Goal: Information Seeking & Learning: Learn about a topic

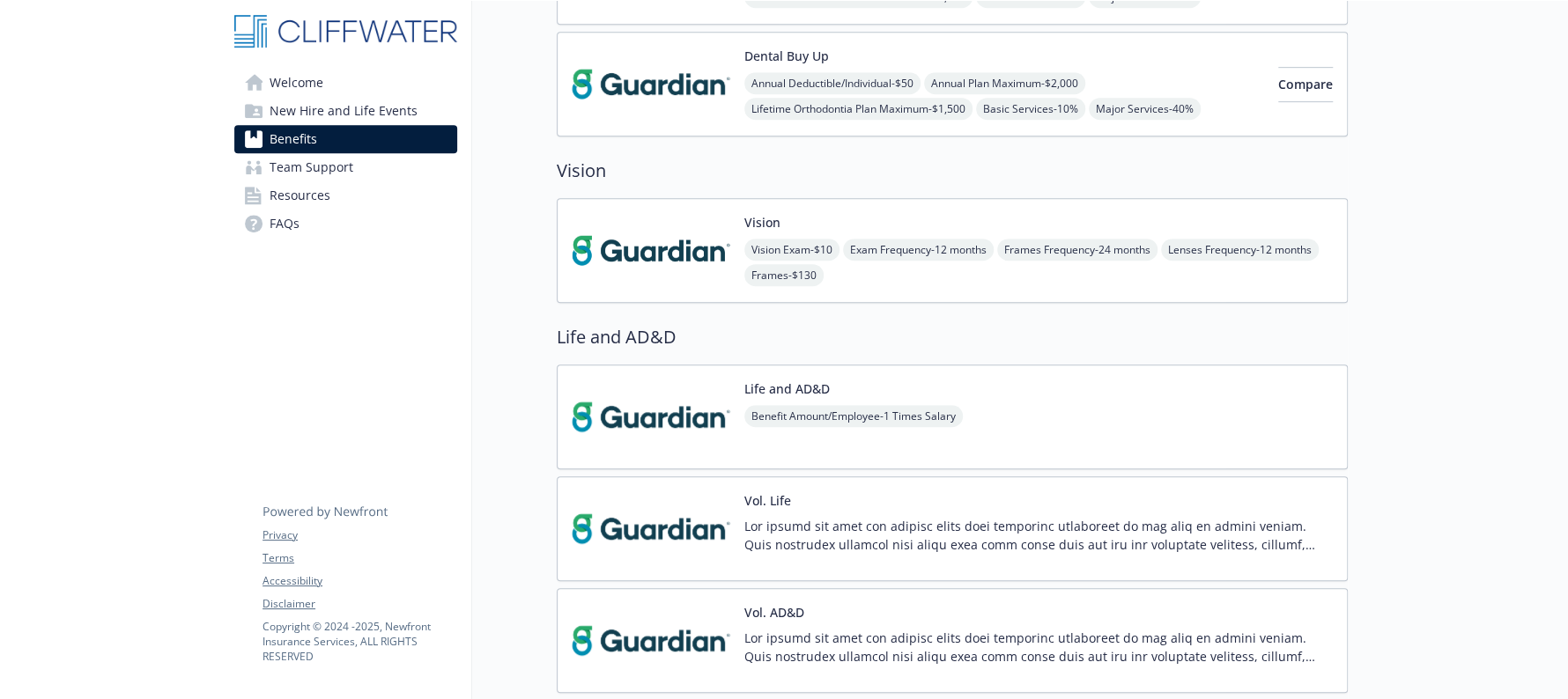
scroll to position [661, 0]
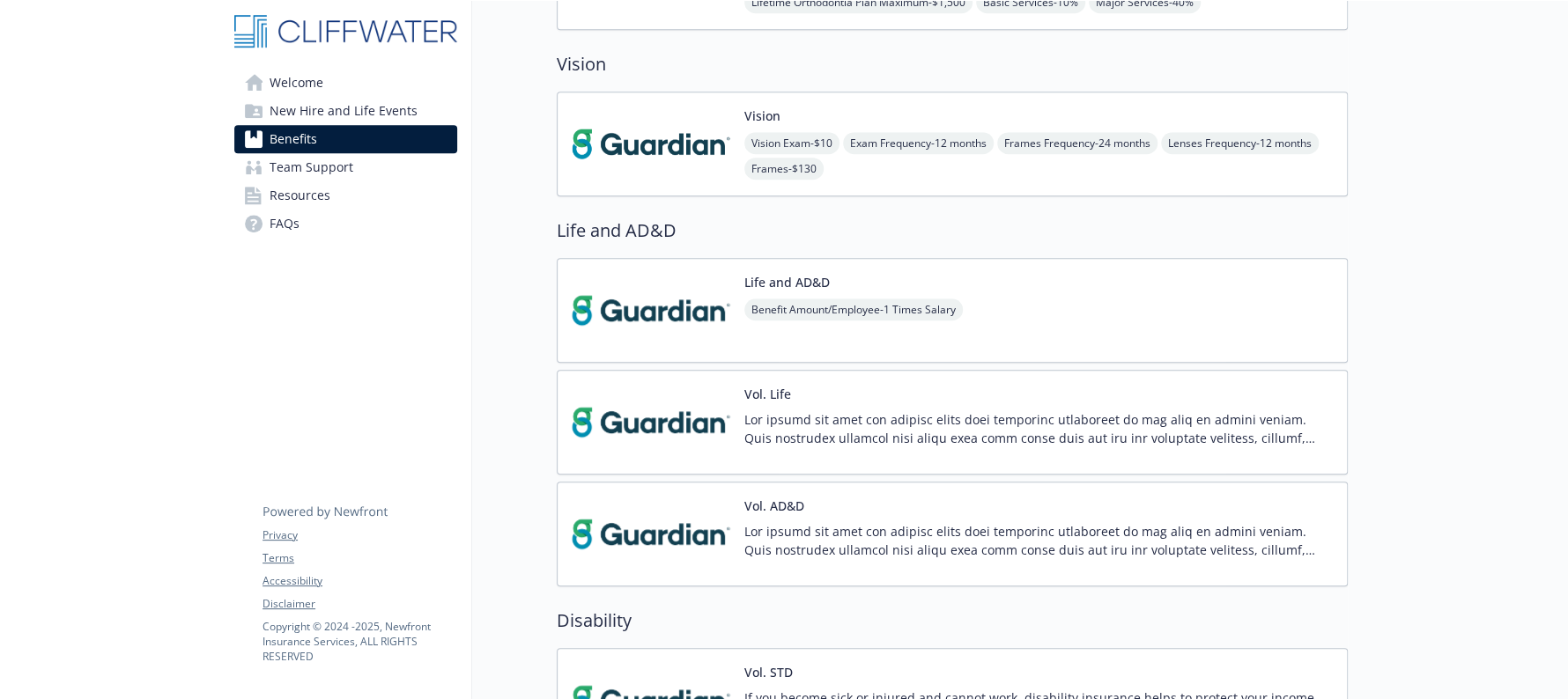
click at [688, 428] on img at bounding box center [651, 422] width 159 height 74
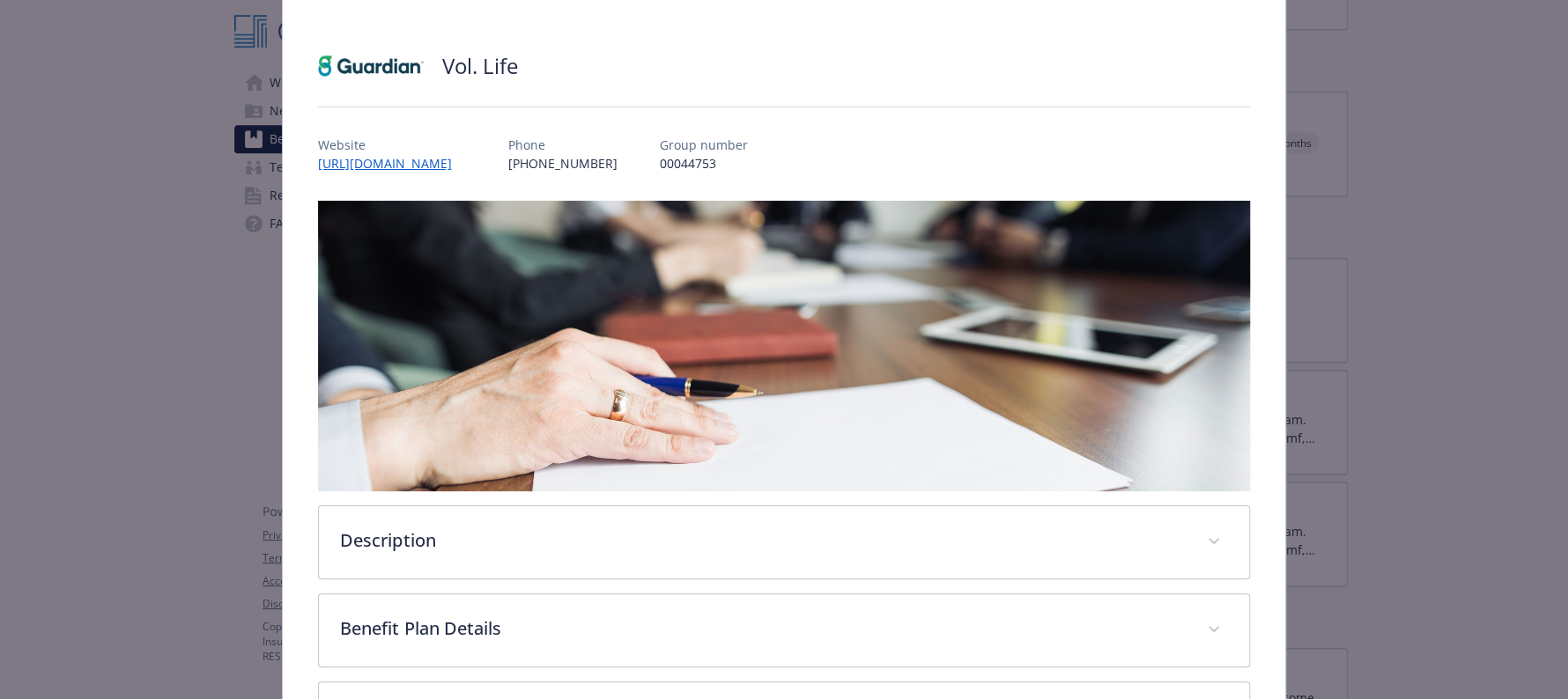
scroll to position [220, 0]
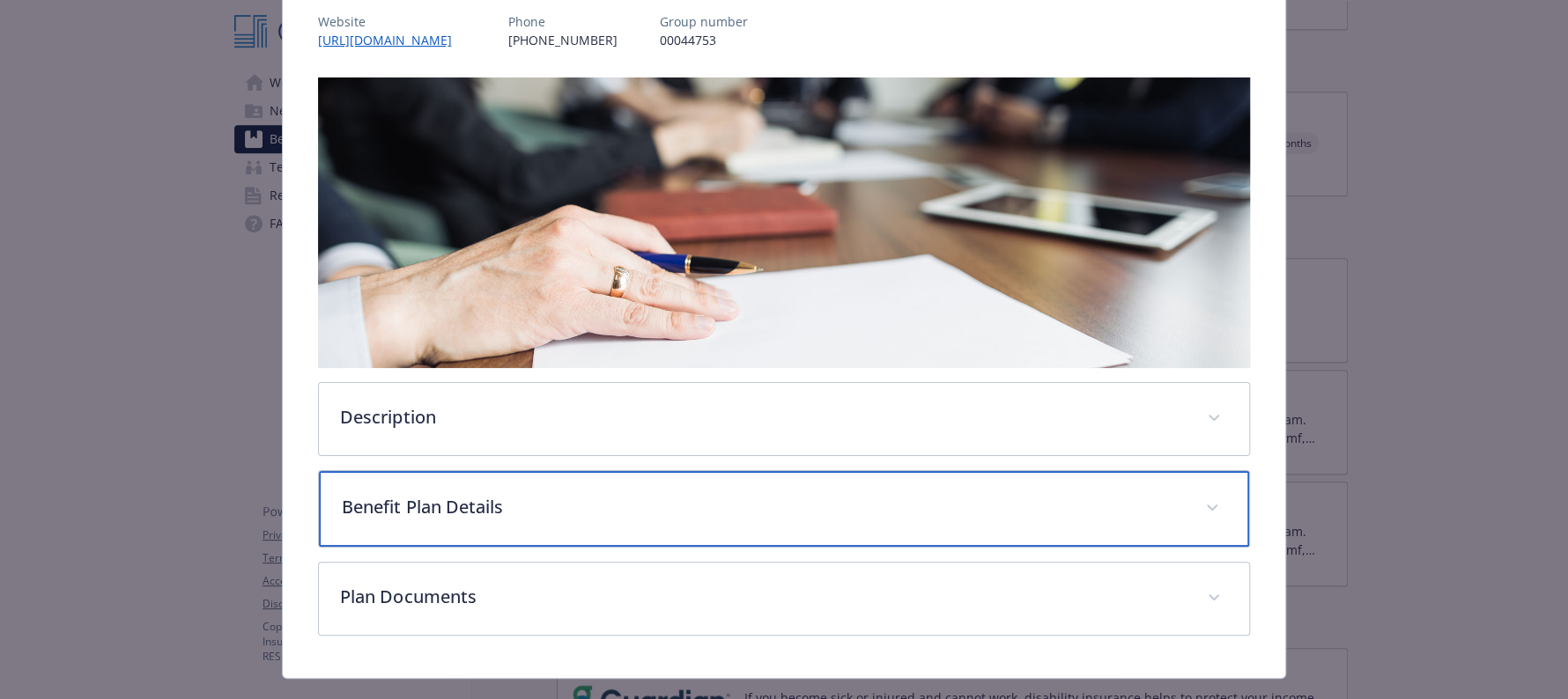
click at [747, 515] on div "Benefit Plan Details" at bounding box center [784, 508] width 930 height 75
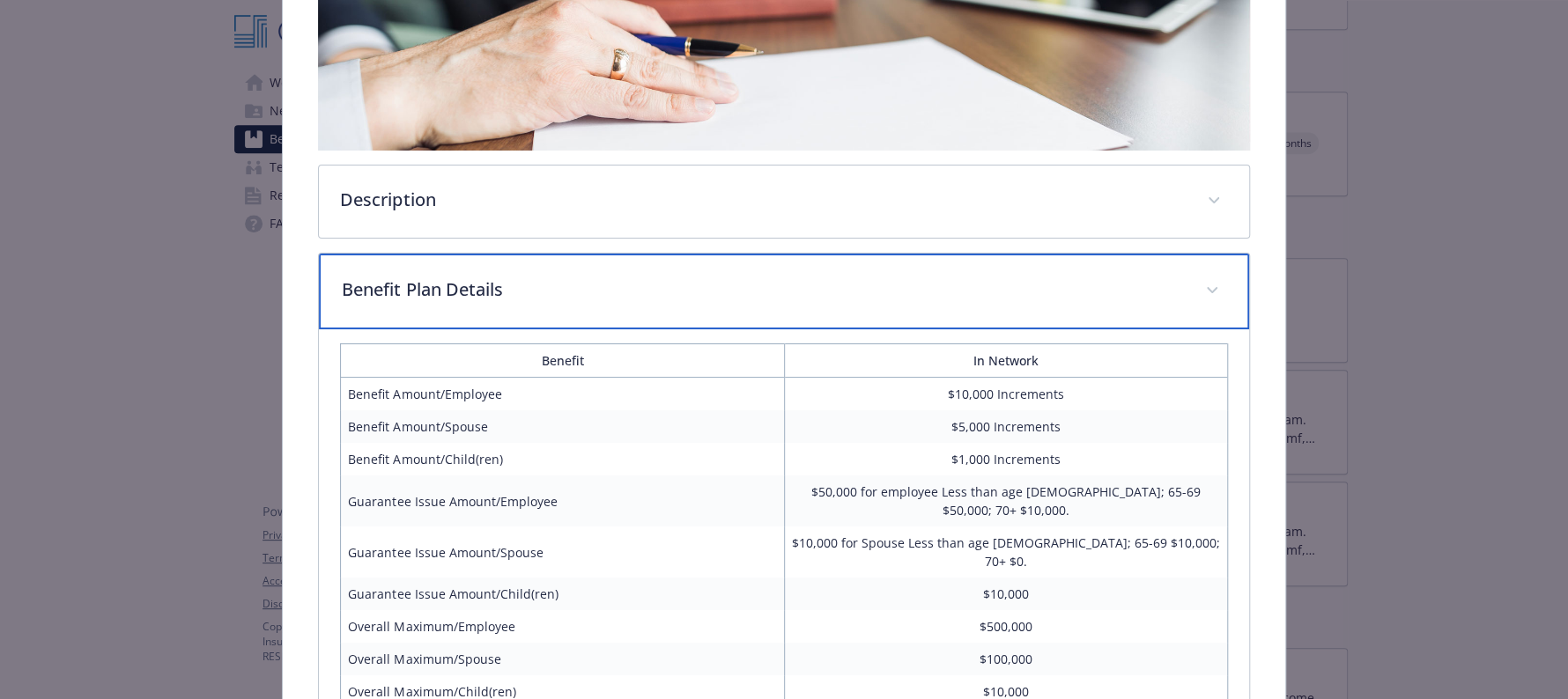
scroll to position [439, 0]
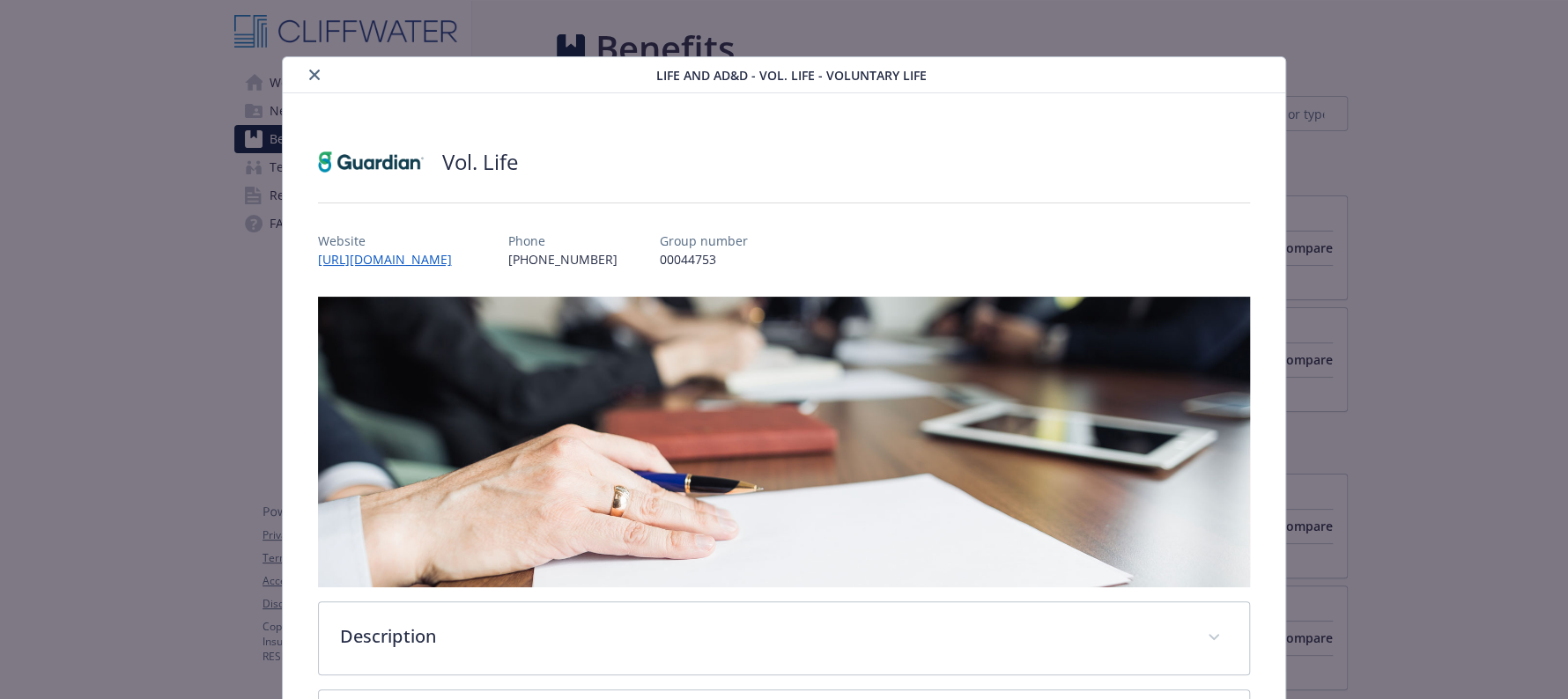
click at [310, 78] on icon "close" at bounding box center [314, 74] width 11 height 11
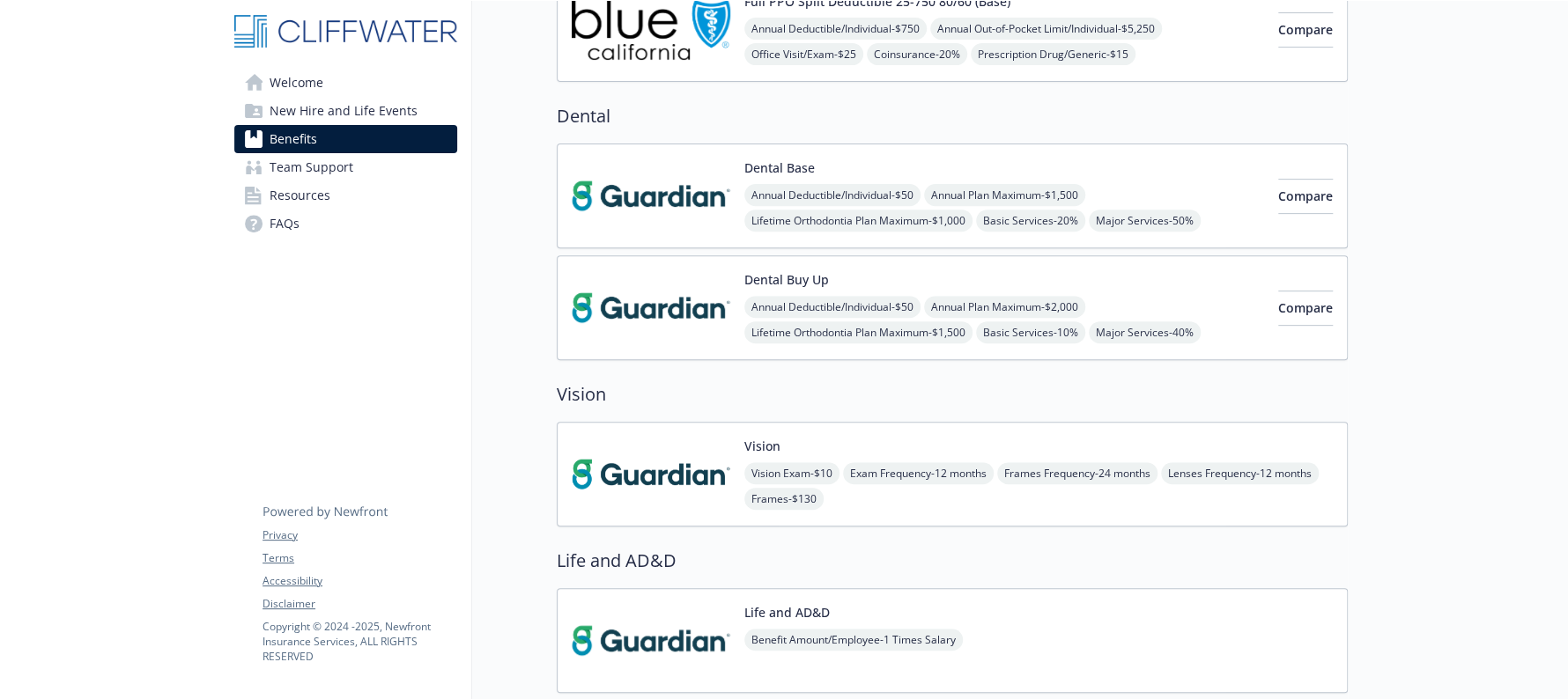
scroll to position [770, 0]
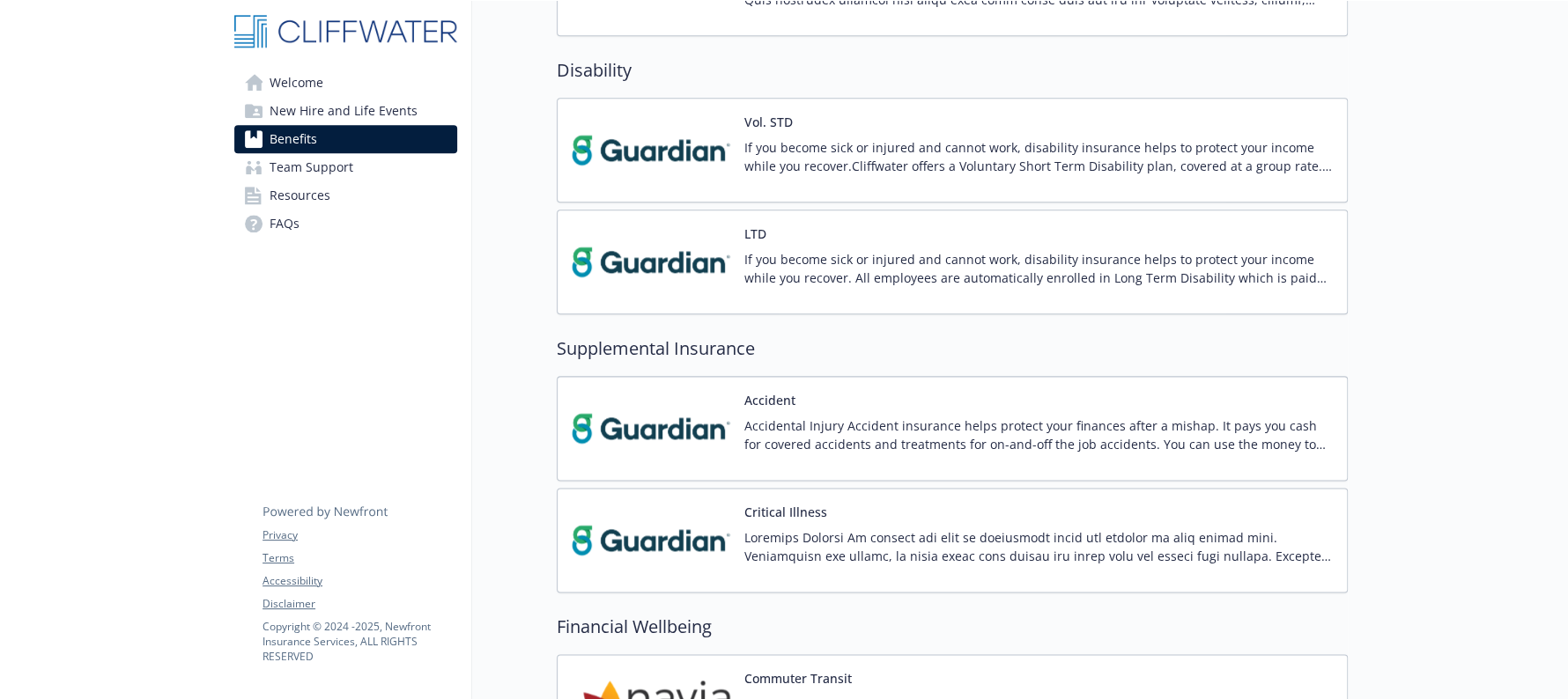
click at [831, 163] on p "If you become sick or injured and cannot work, disability insurance helps to pr…" at bounding box center [1039, 157] width 589 height 37
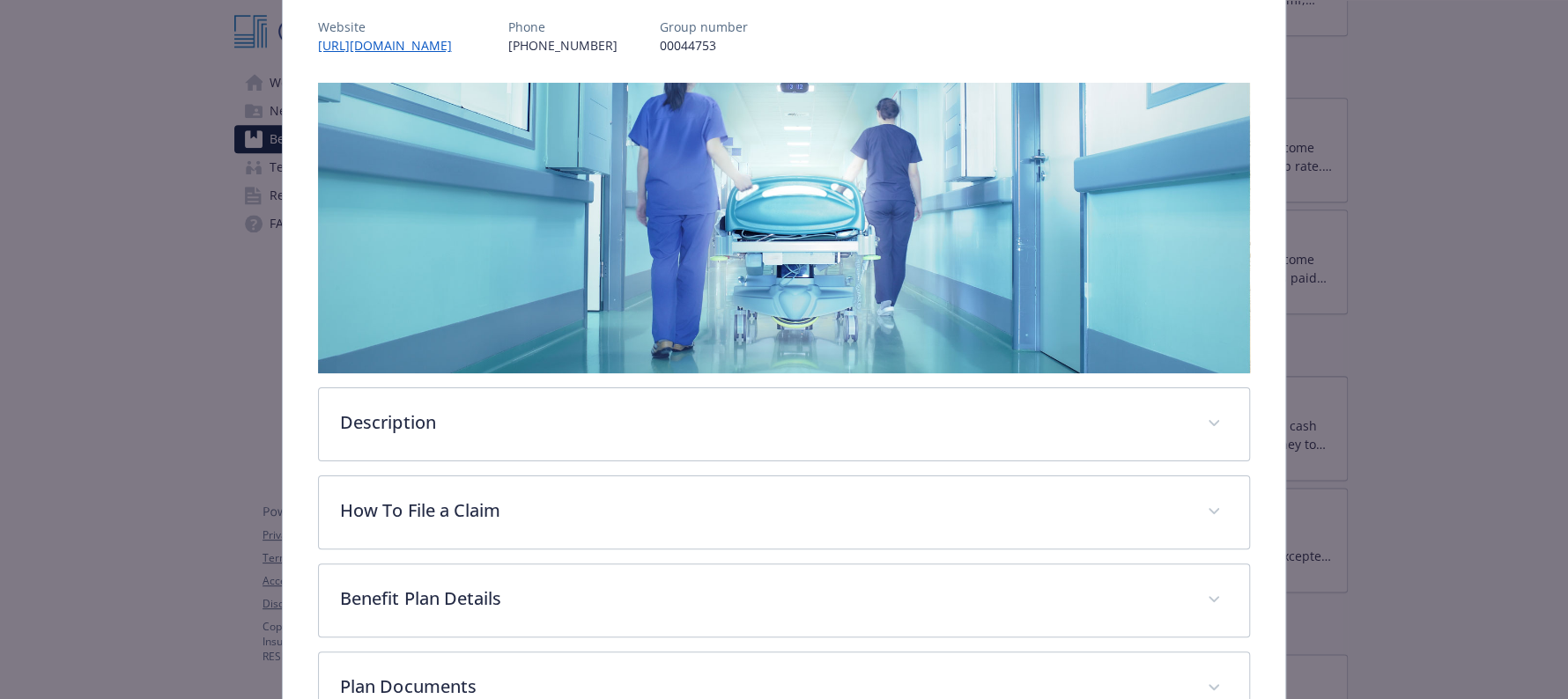
scroll to position [334, 0]
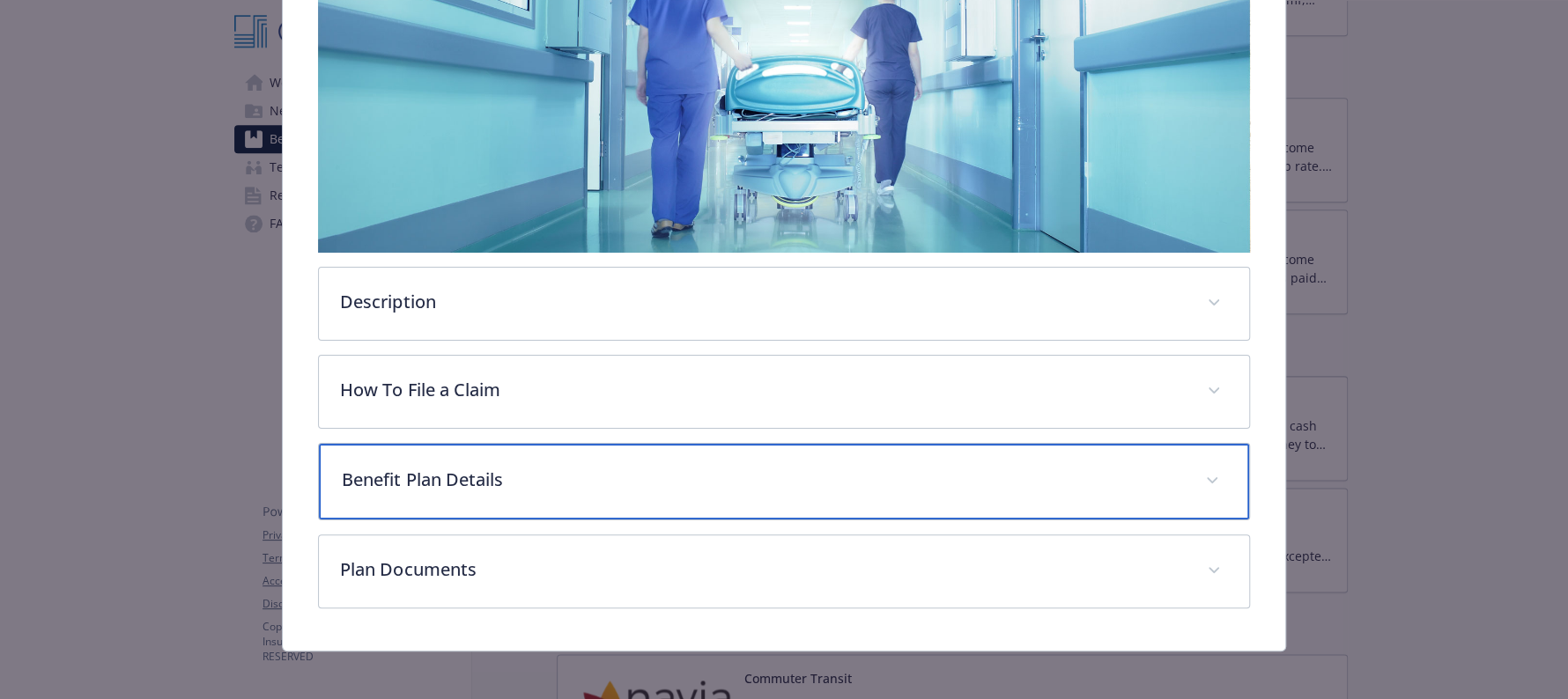
click at [824, 469] on p "Benefit Plan Details" at bounding box center [763, 480] width 842 height 27
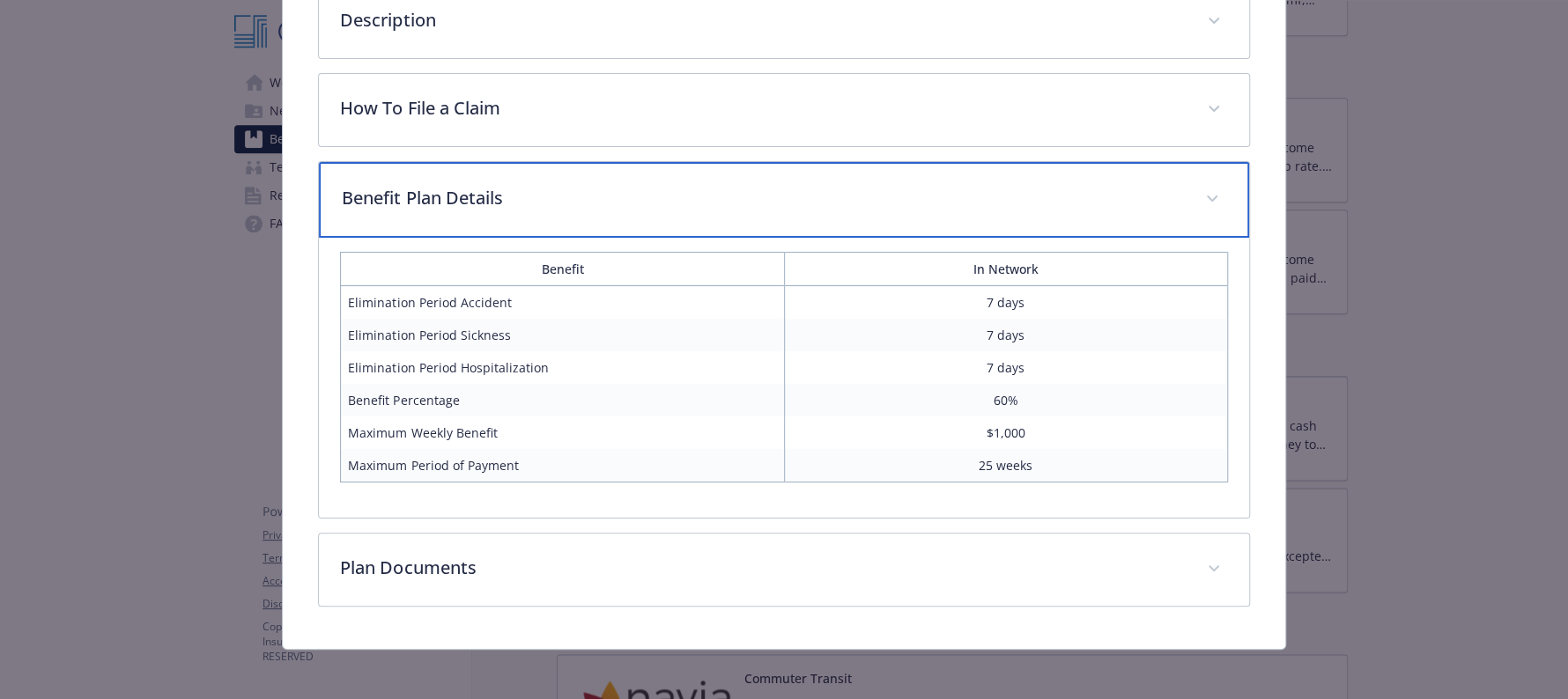
scroll to position [617, 0]
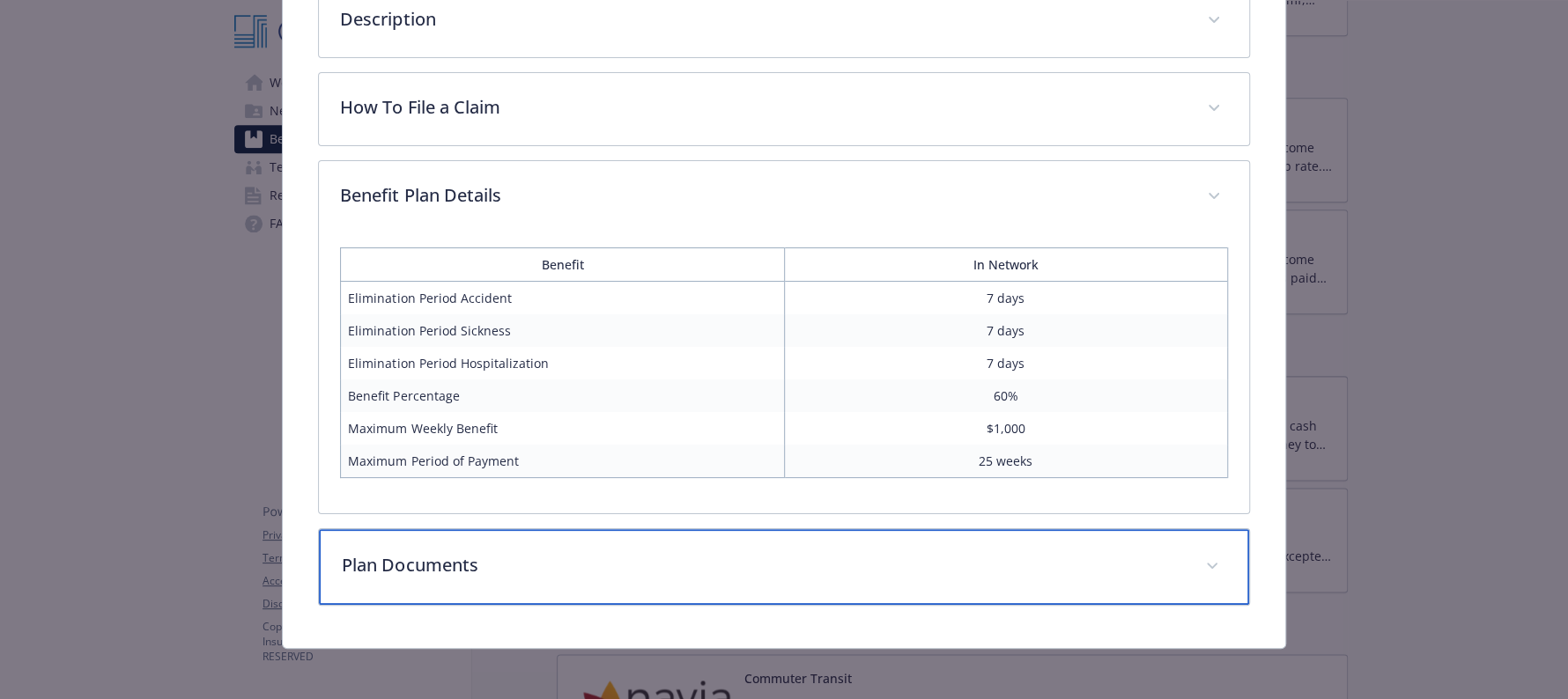
click at [901, 582] on div "Plan Documents" at bounding box center [784, 566] width 930 height 75
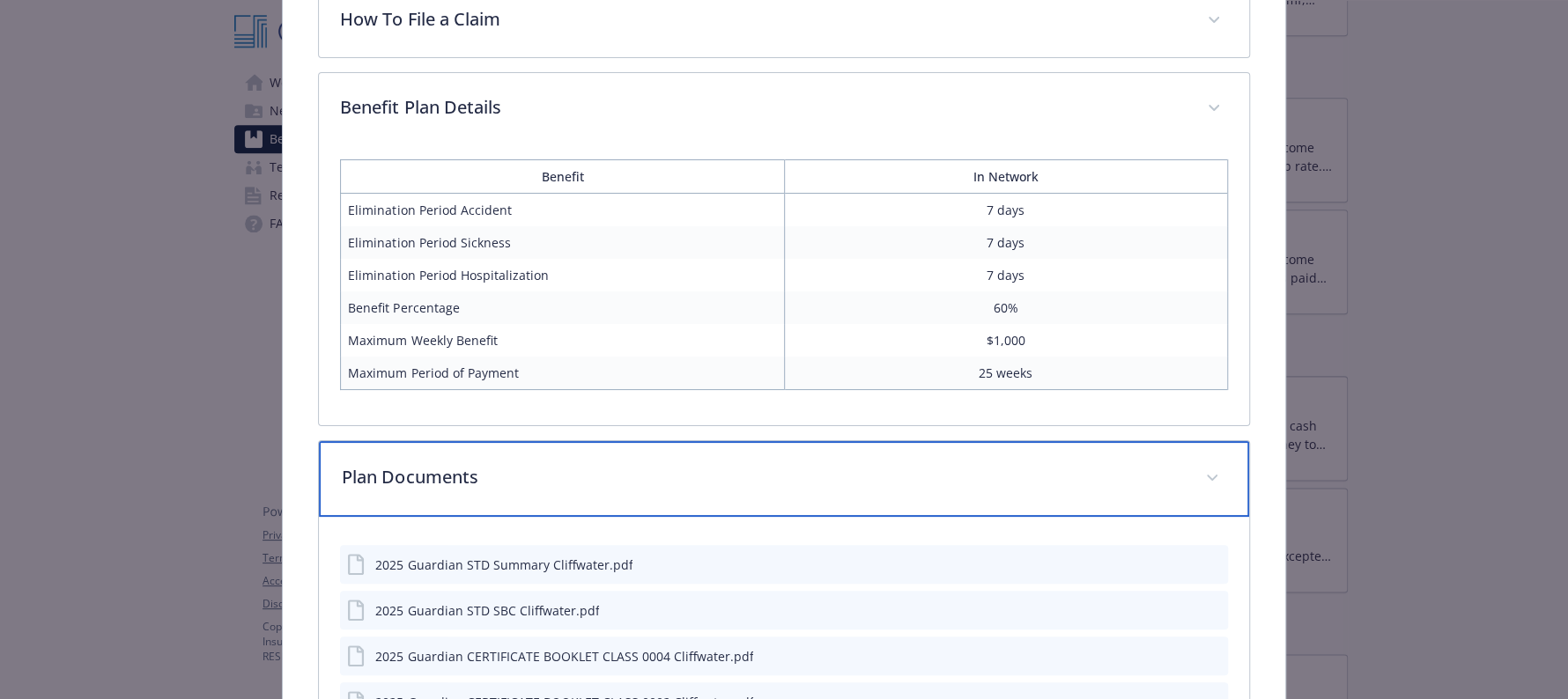
scroll to position [837, 0]
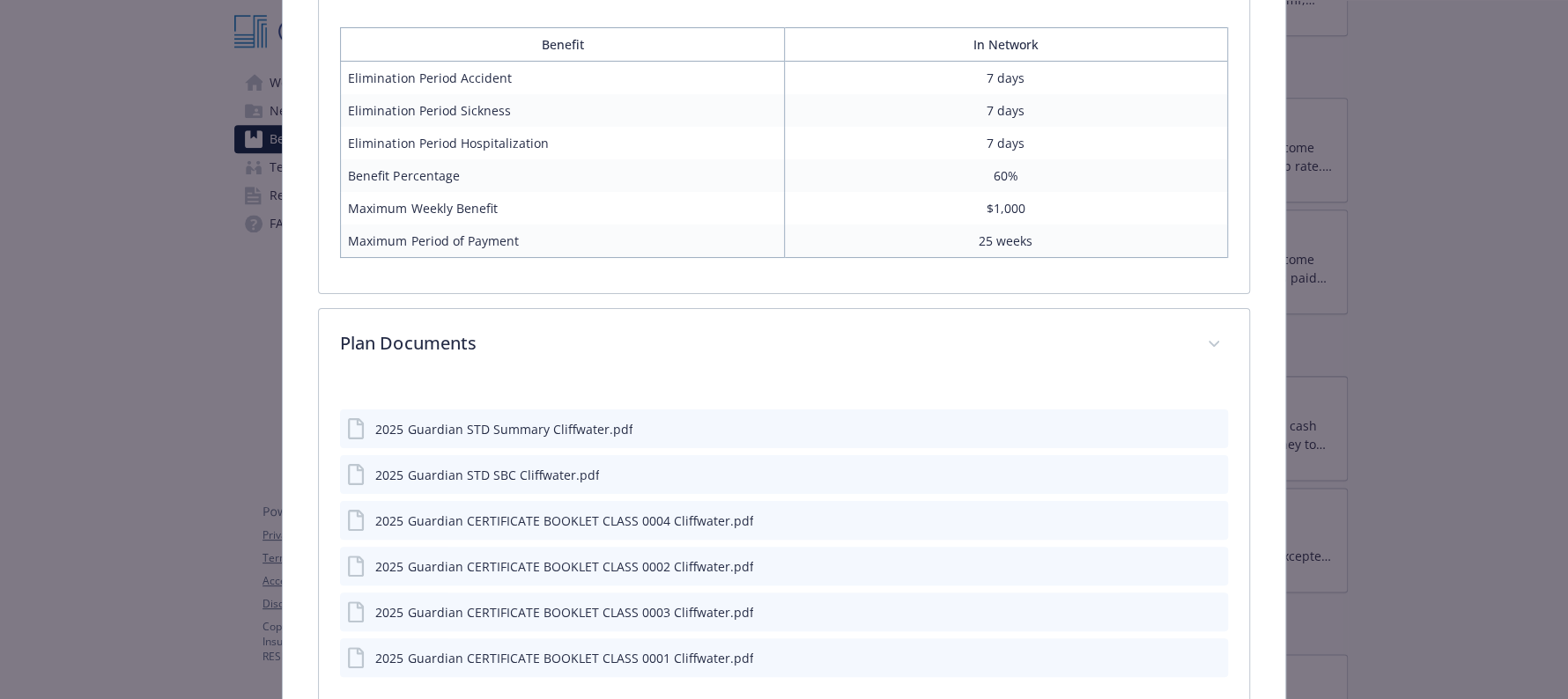
click at [1204, 425] on icon "preview file" at bounding box center [1212, 428] width 16 height 12
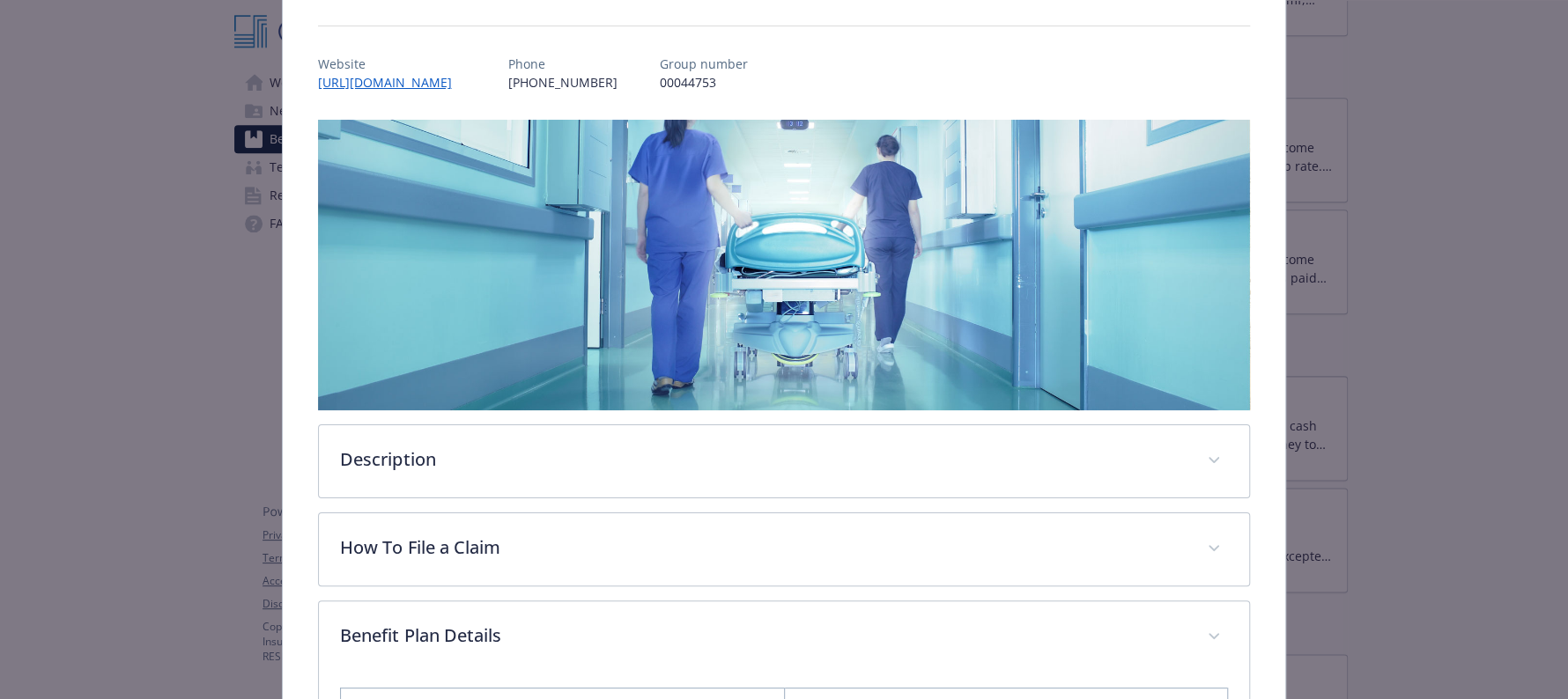
scroll to position [0, 0]
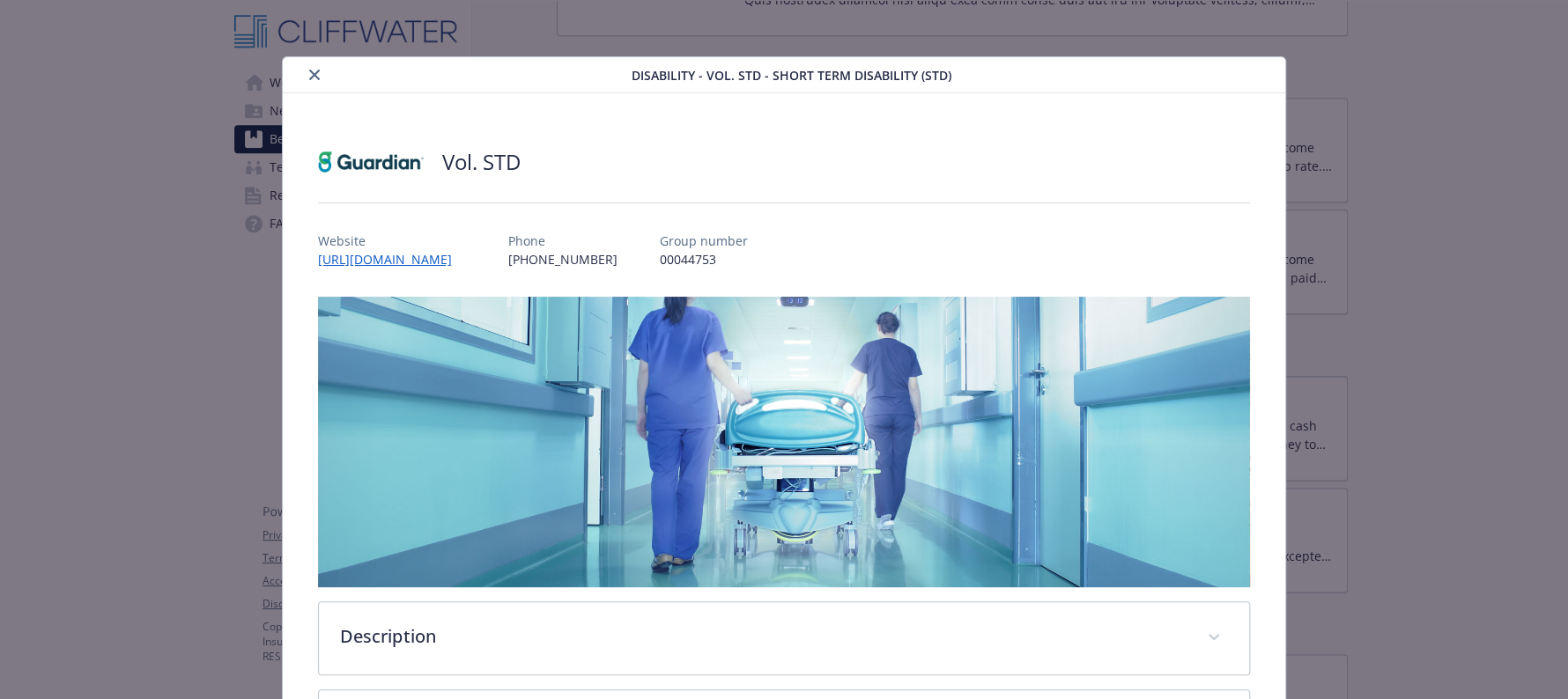
click at [313, 74] on icon "close" at bounding box center [314, 74] width 11 height 11
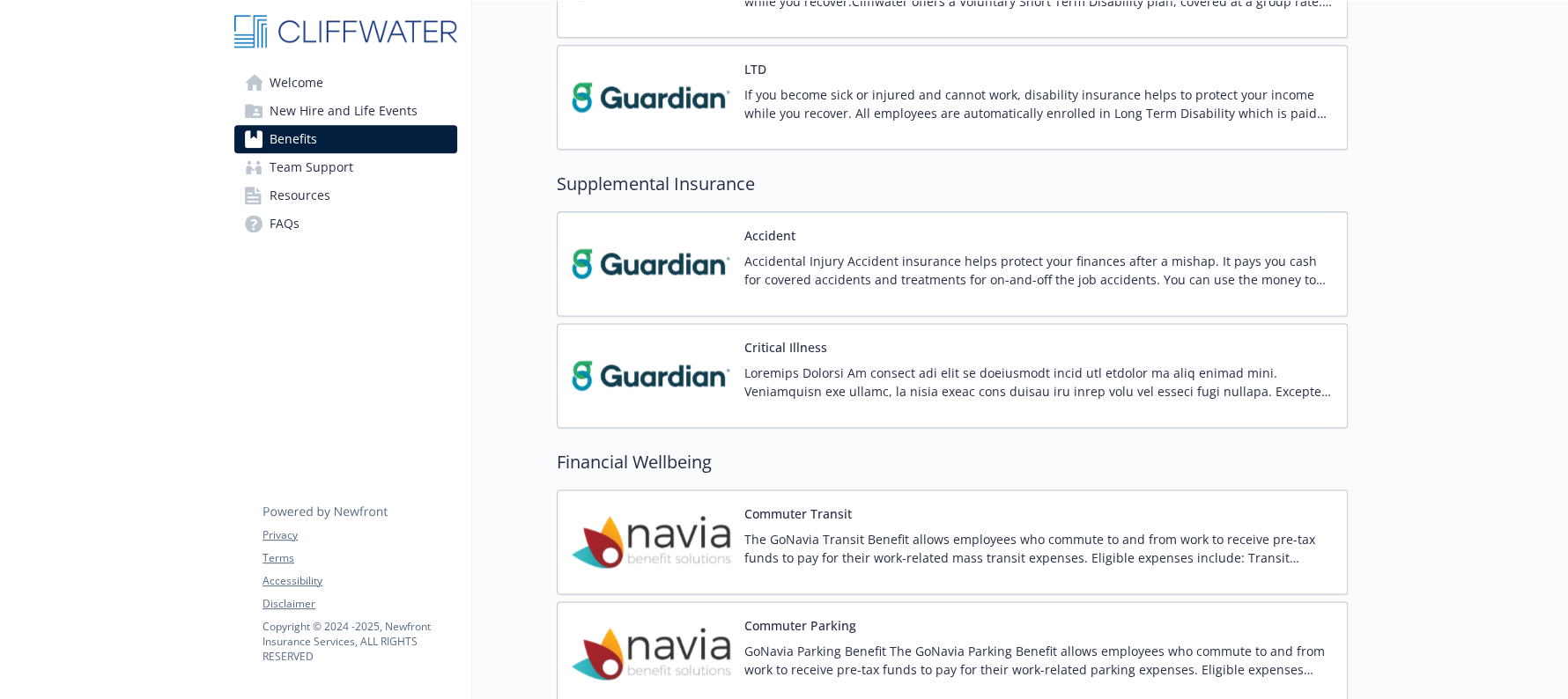
scroll to position [1540, 0]
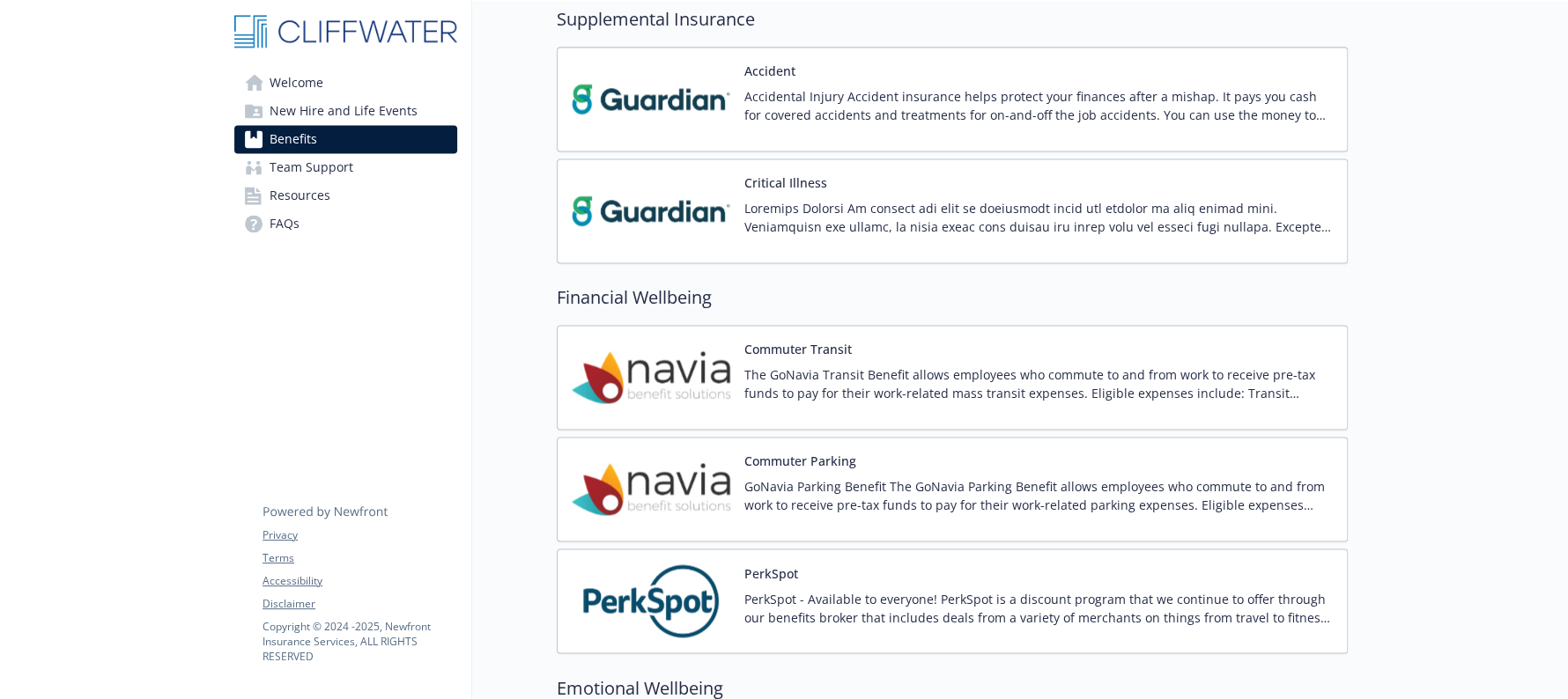
click at [1112, 203] on p at bounding box center [1039, 217] width 589 height 37
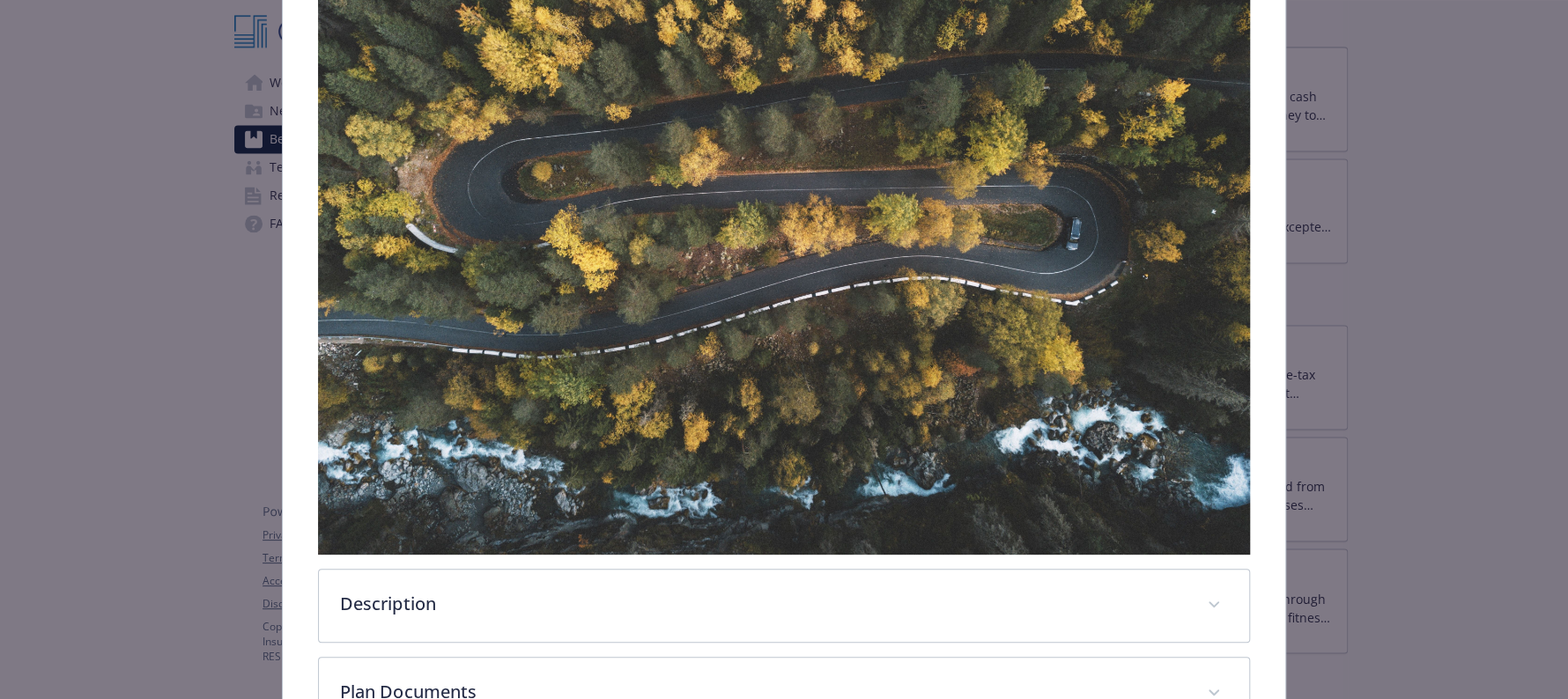
scroll to position [561, 0]
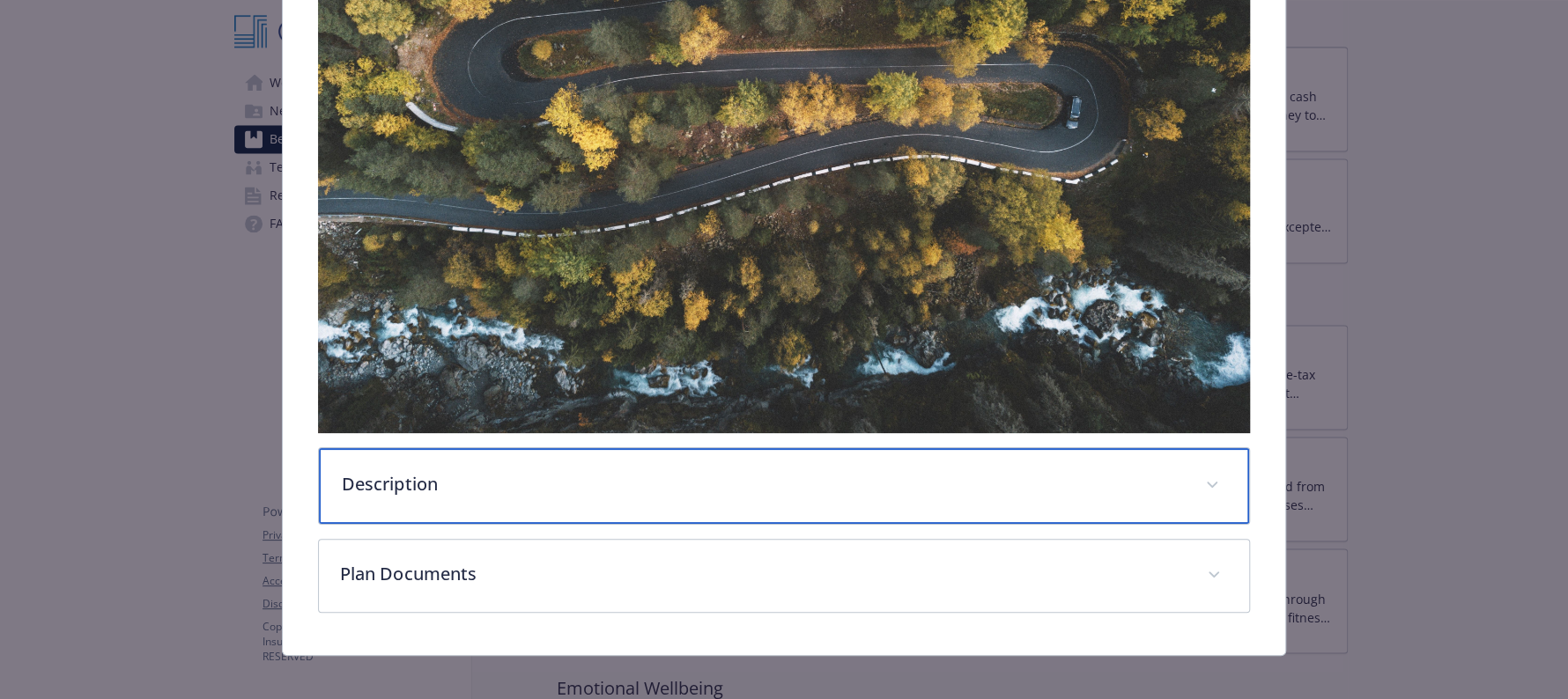
click at [872, 471] on p "Description" at bounding box center [763, 484] width 842 height 27
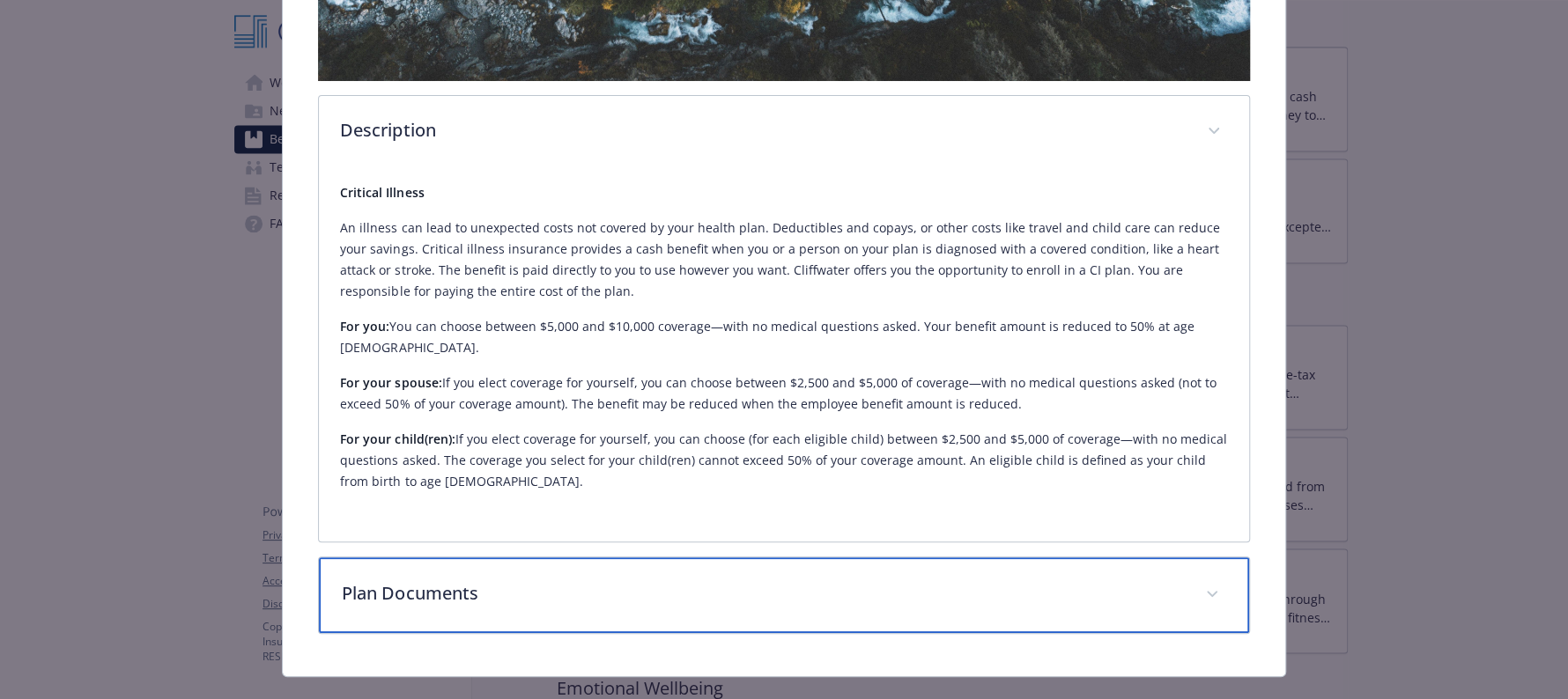
click at [950, 581] on p "Plan Documents" at bounding box center [763, 594] width 842 height 27
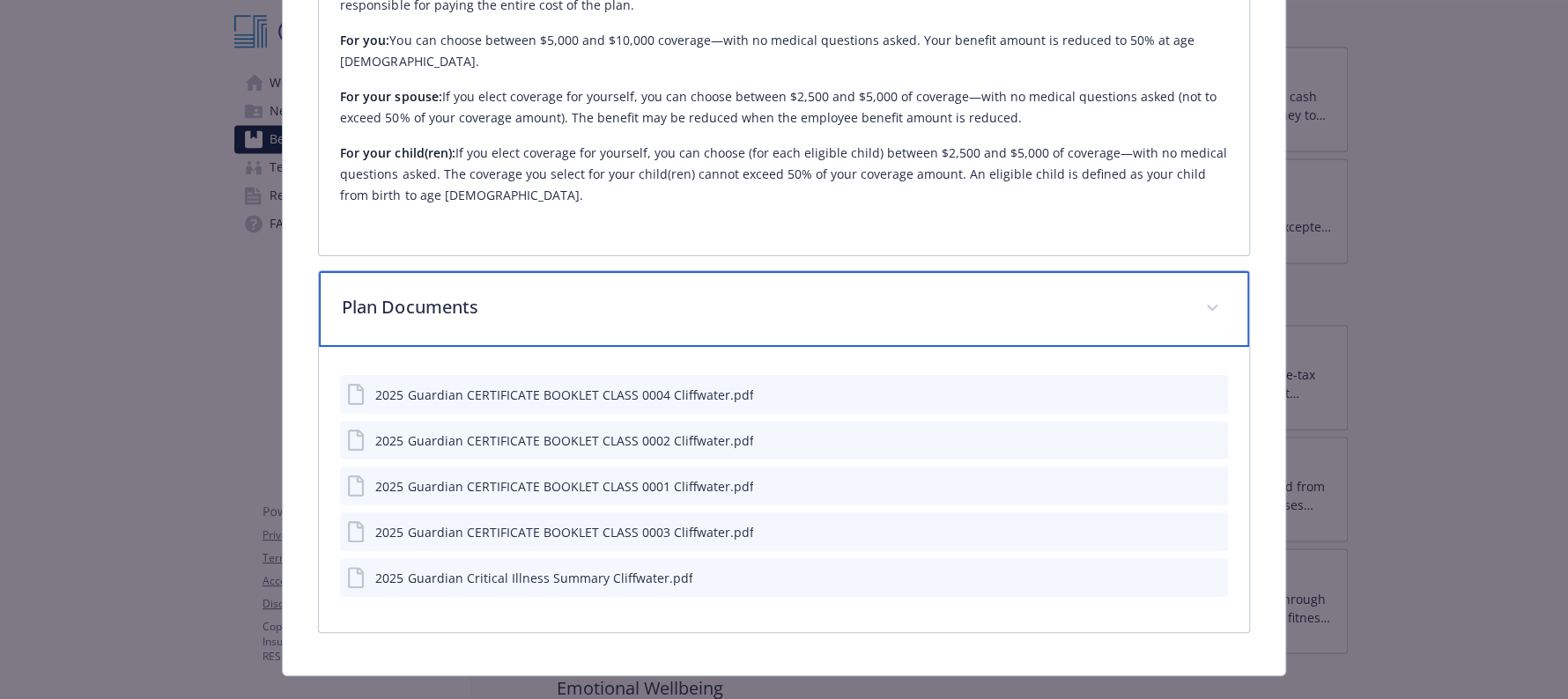
scroll to position [1202, 0]
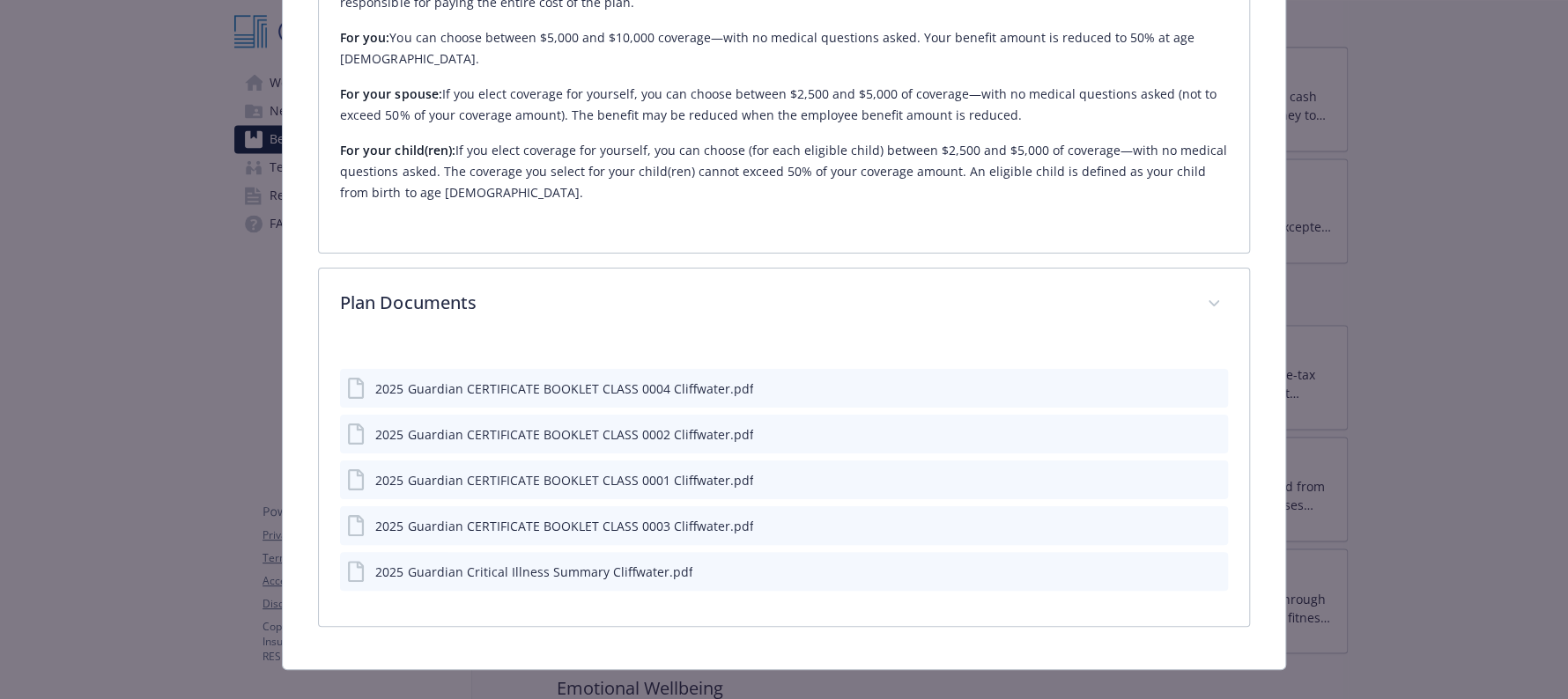
click at [1204, 564] on icon "preview file" at bounding box center [1212, 570] width 16 height 12
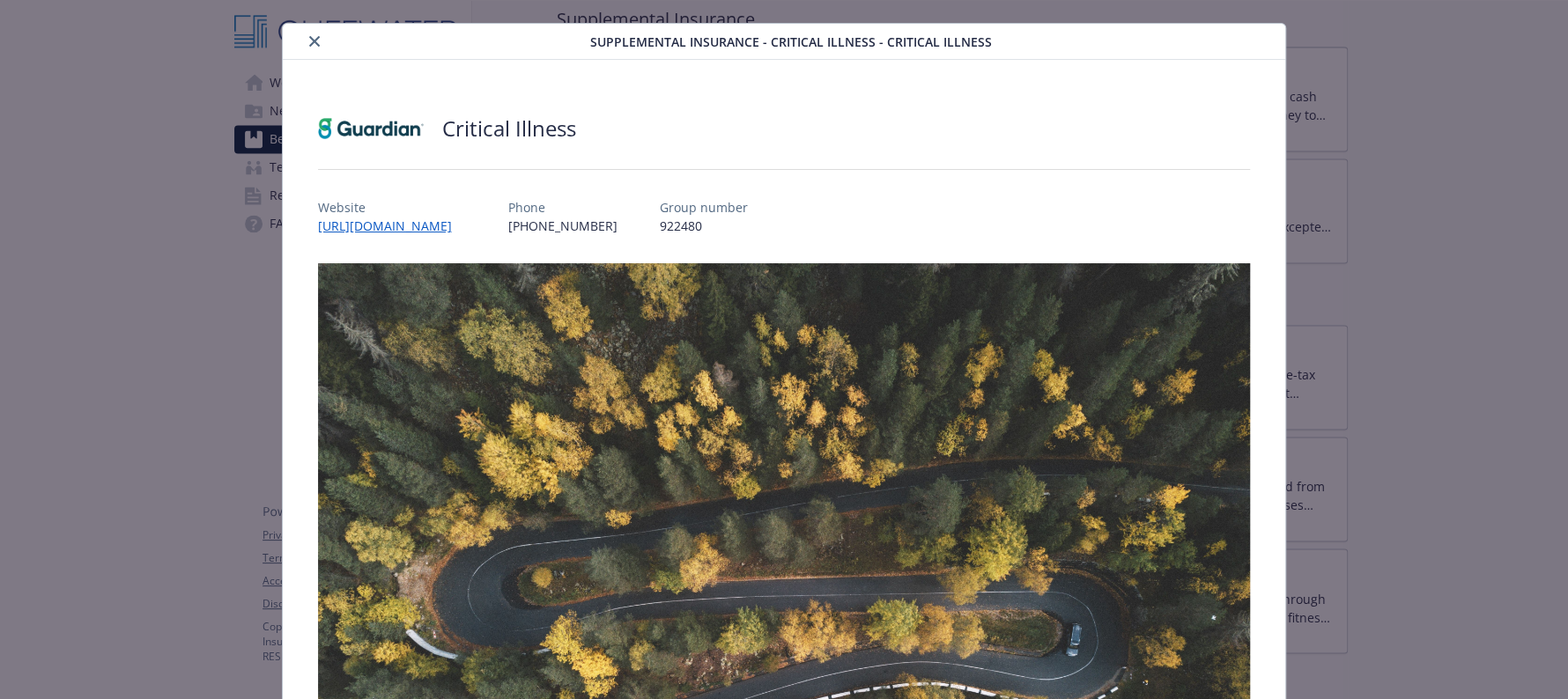
scroll to position [0, 0]
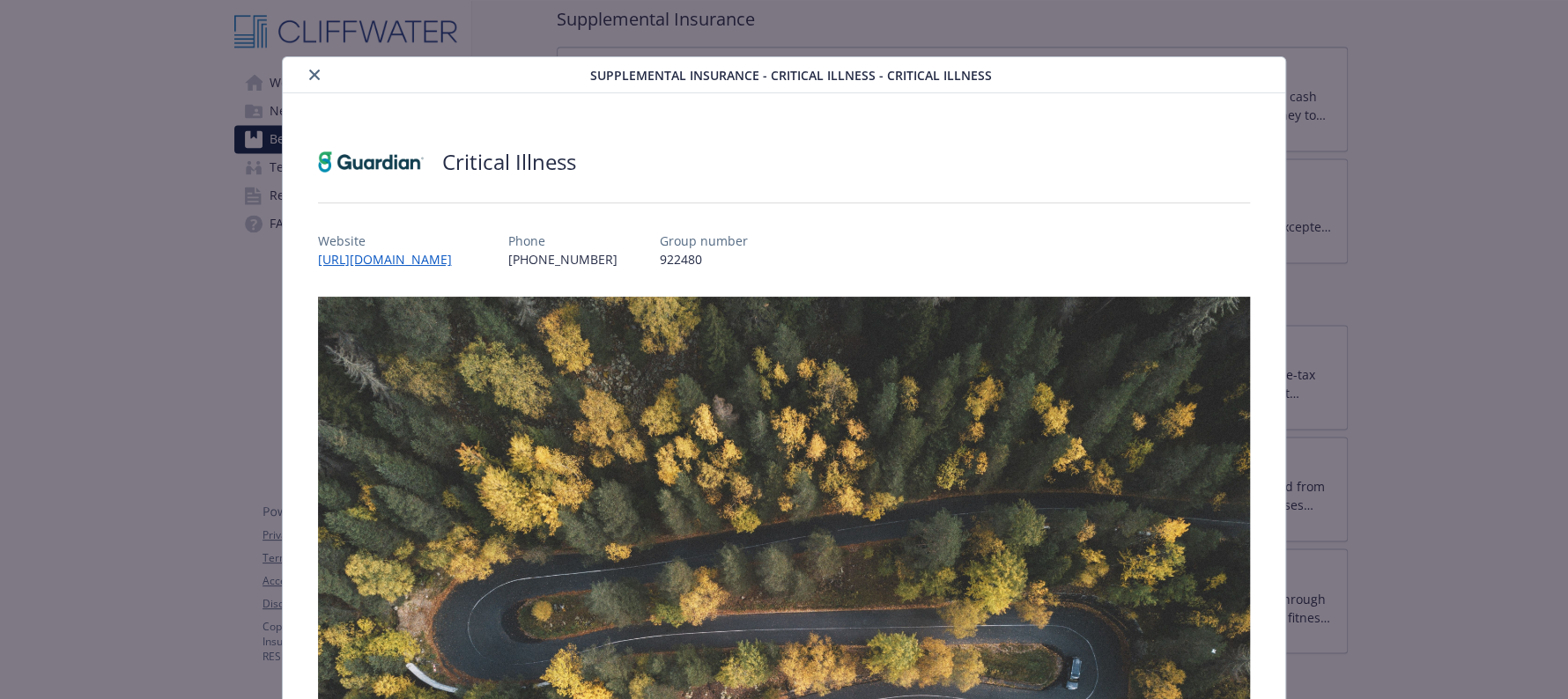
click at [315, 83] on button "close" at bounding box center [314, 74] width 21 height 21
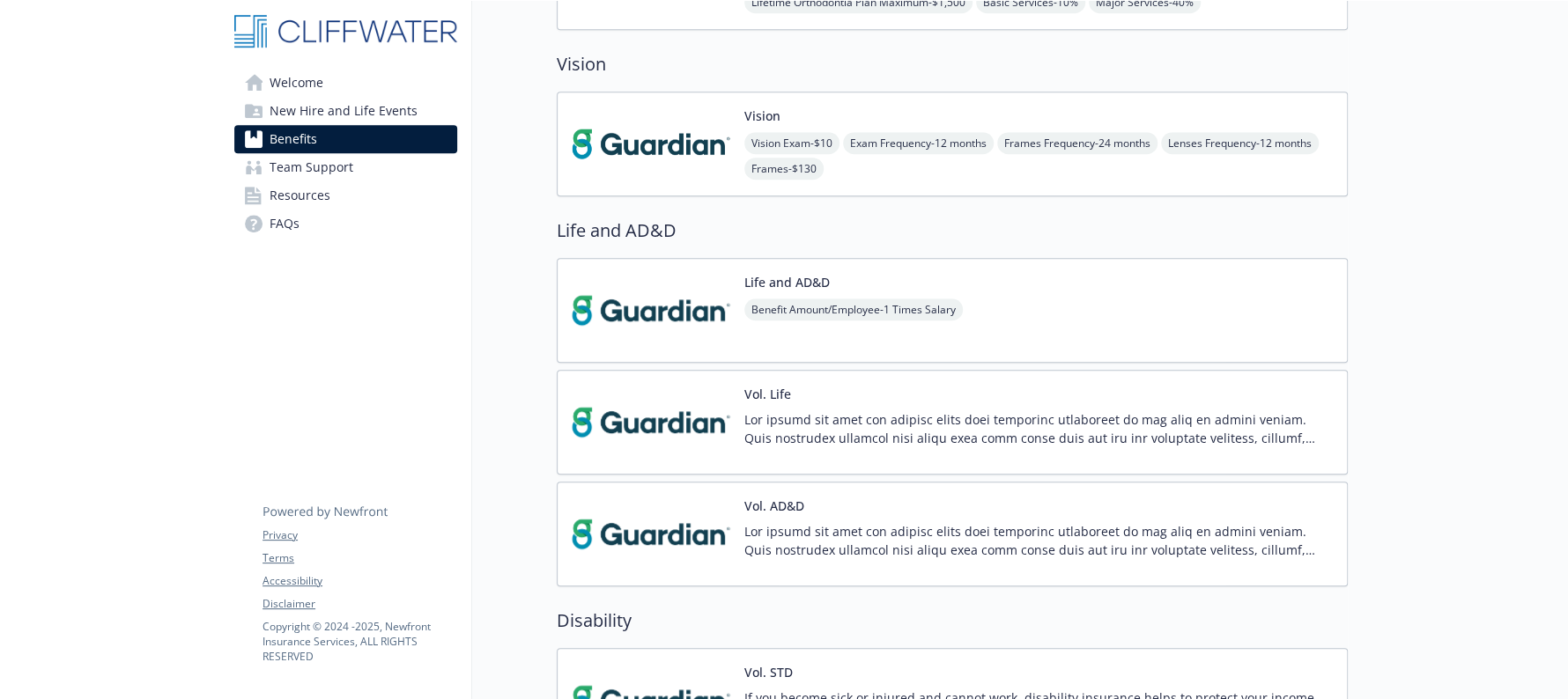
click at [1128, 313] on div "Life and AD&D Benefit Amount/Employee - 1 Times Salary" at bounding box center [953, 310] width 791 height 105
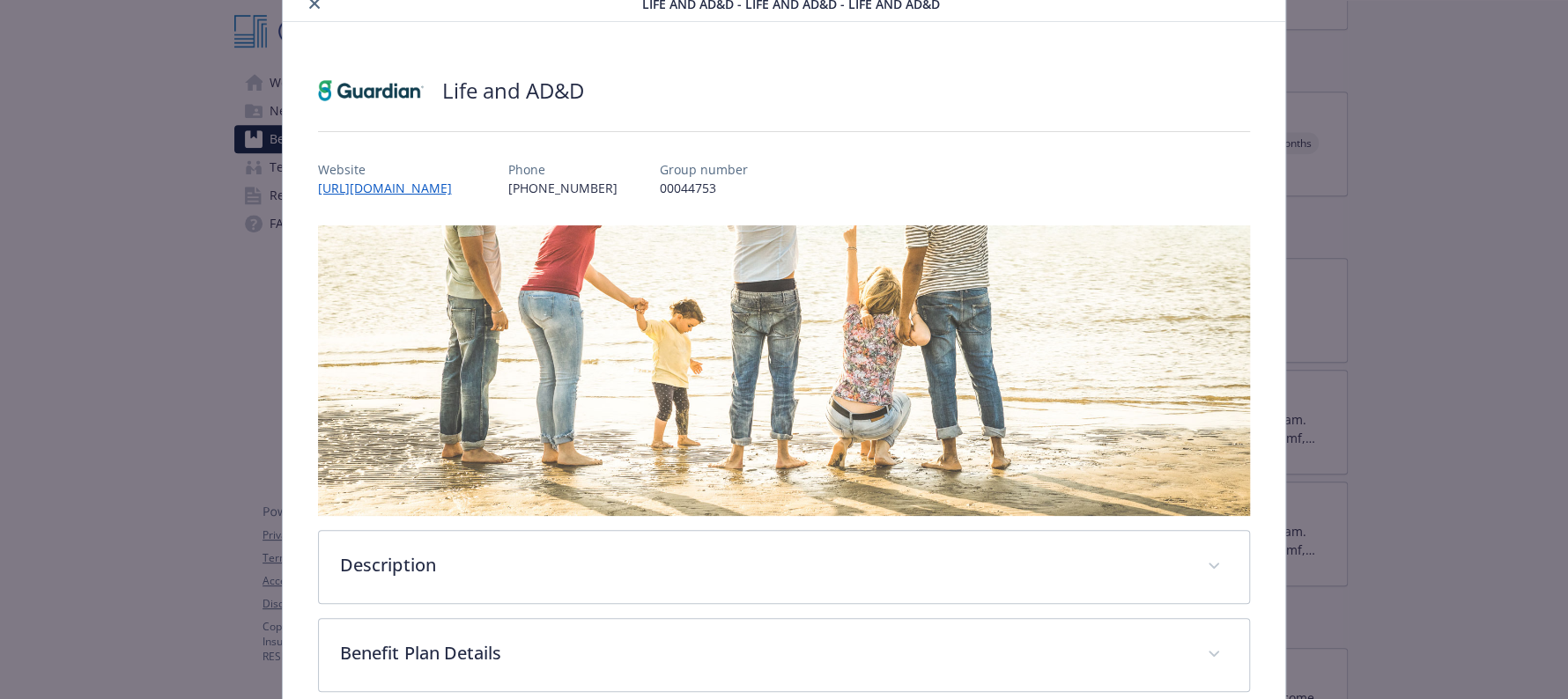
scroll to position [247, 0]
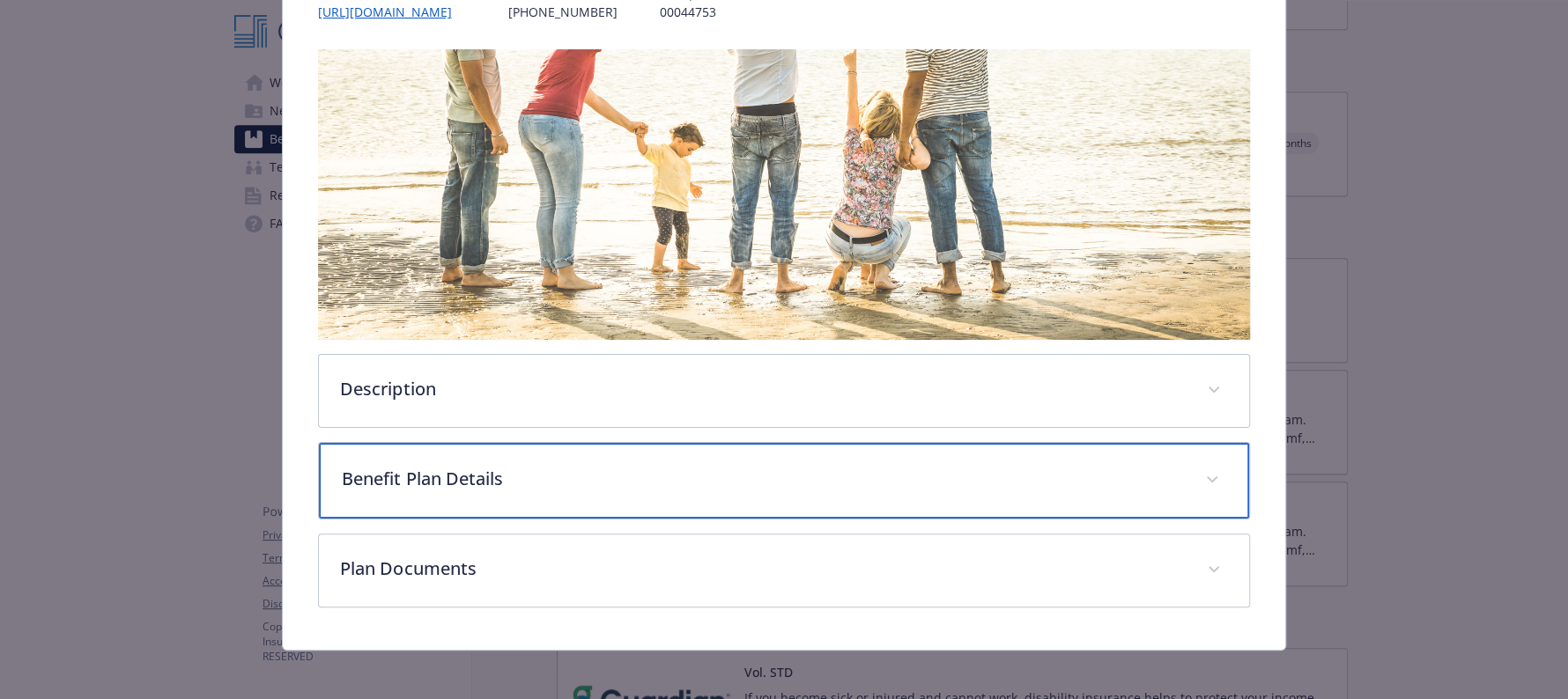
click at [626, 480] on p "Benefit Plan Details" at bounding box center [763, 479] width 842 height 27
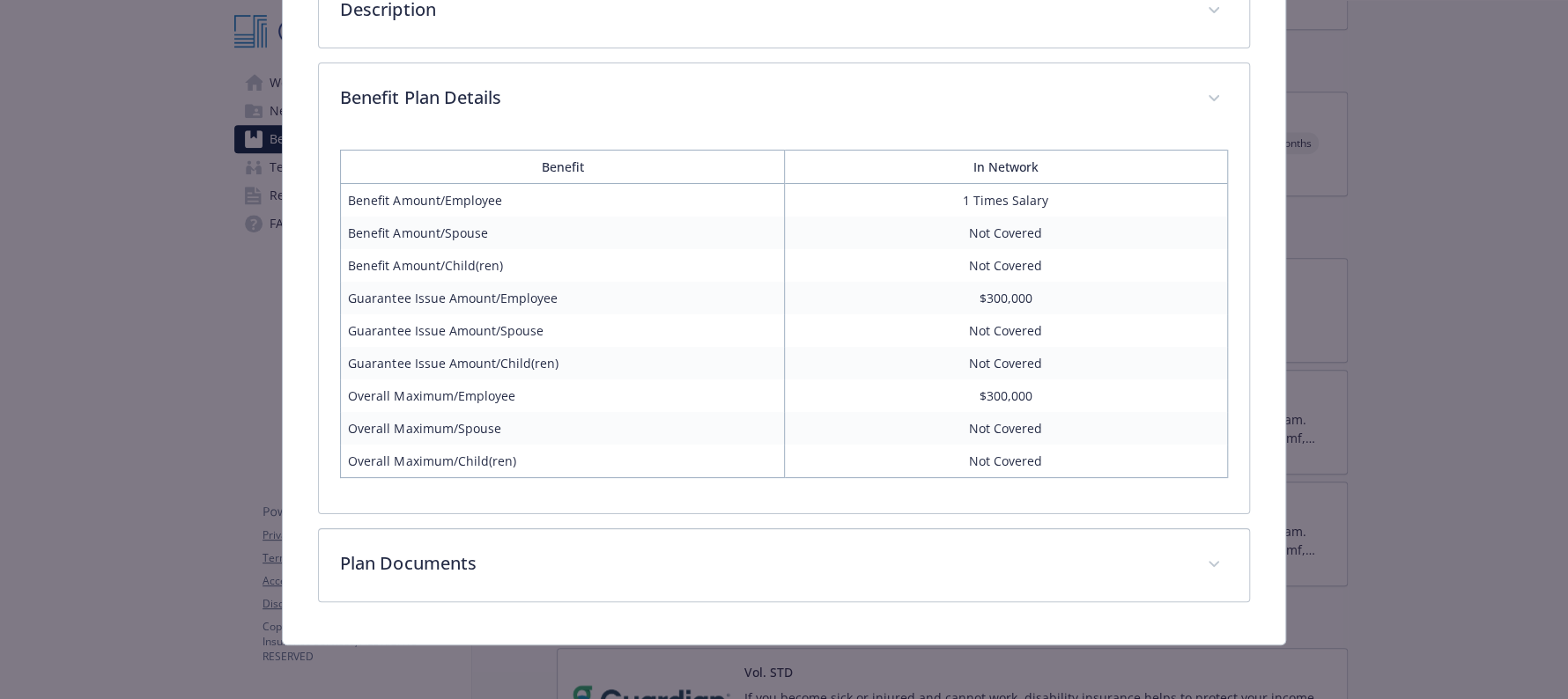
scroll to position [625, 0]
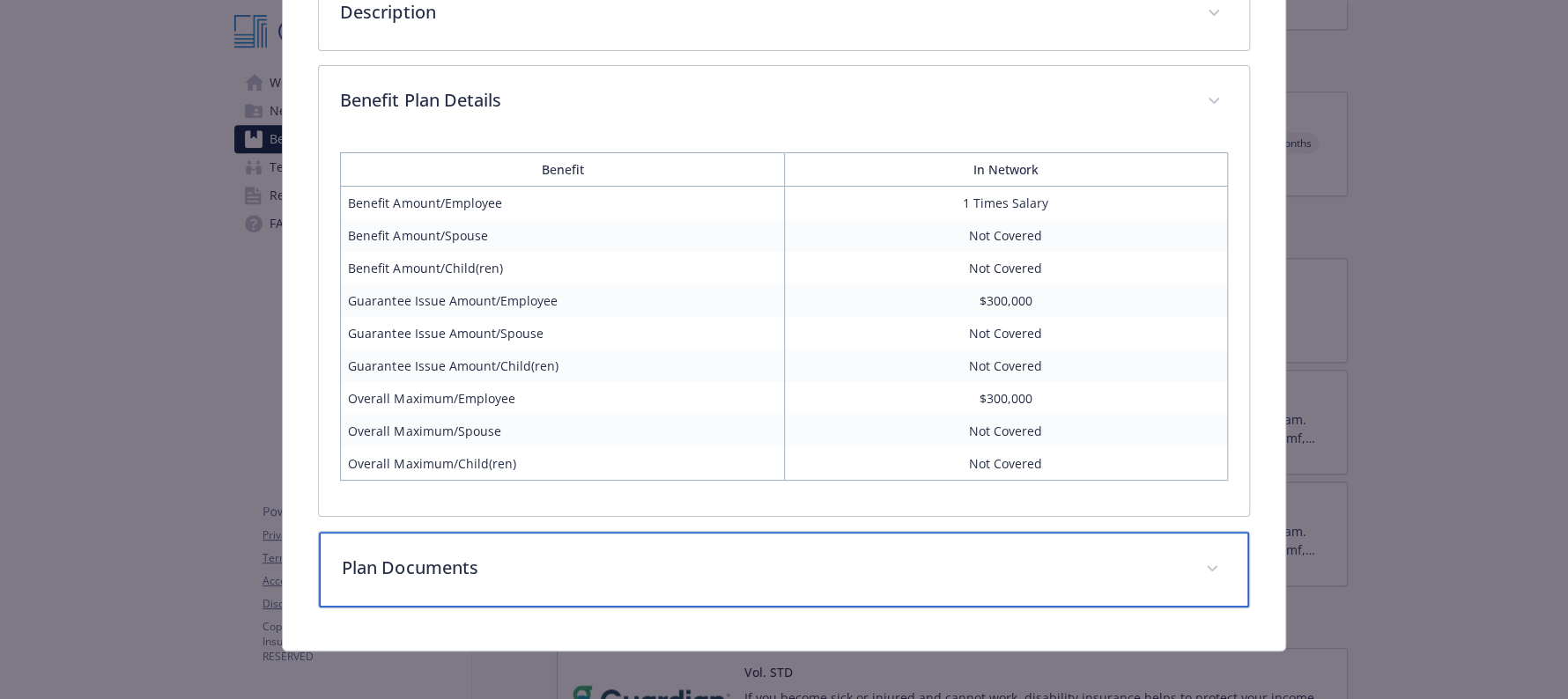
click at [1084, 568] on p "Plan Documents" at bounding box center [763, 568] width 842 height 27
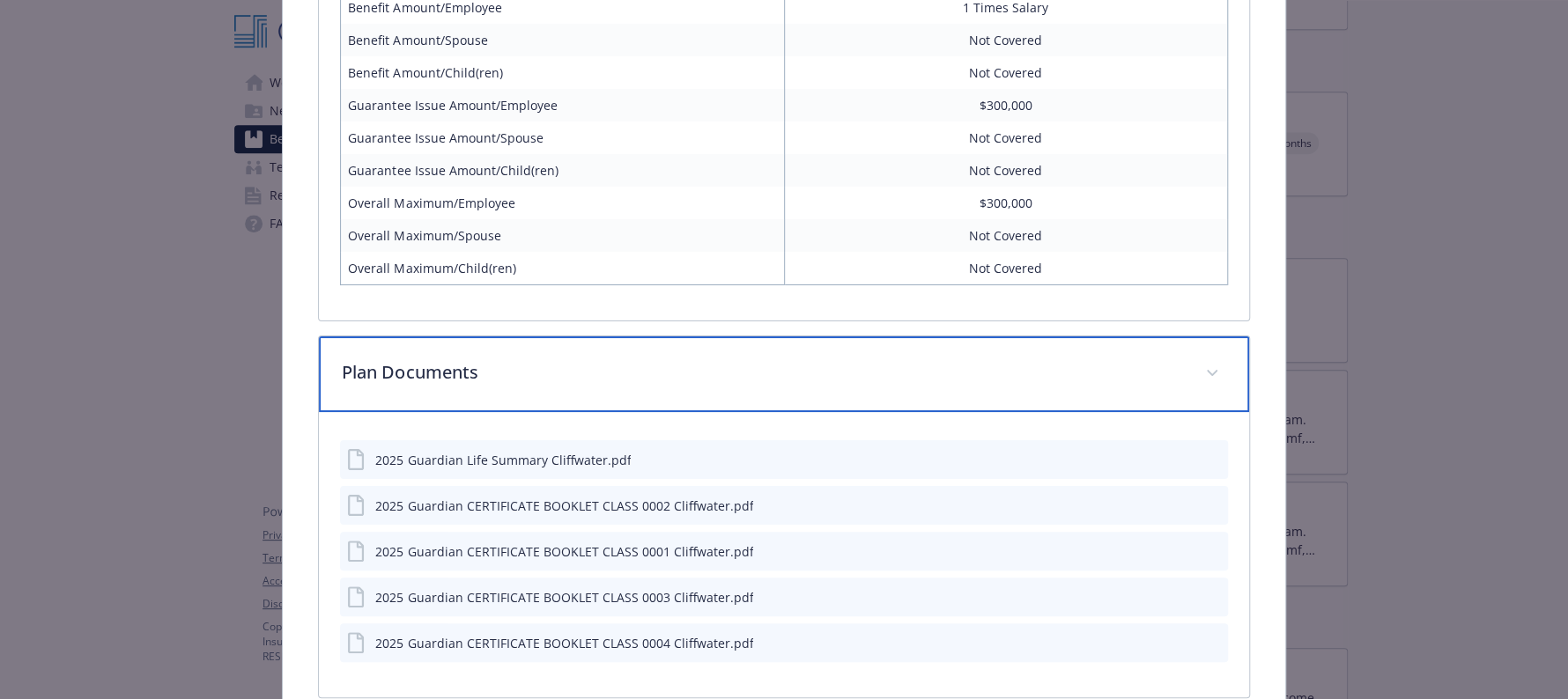
scroll to position [913, 0]
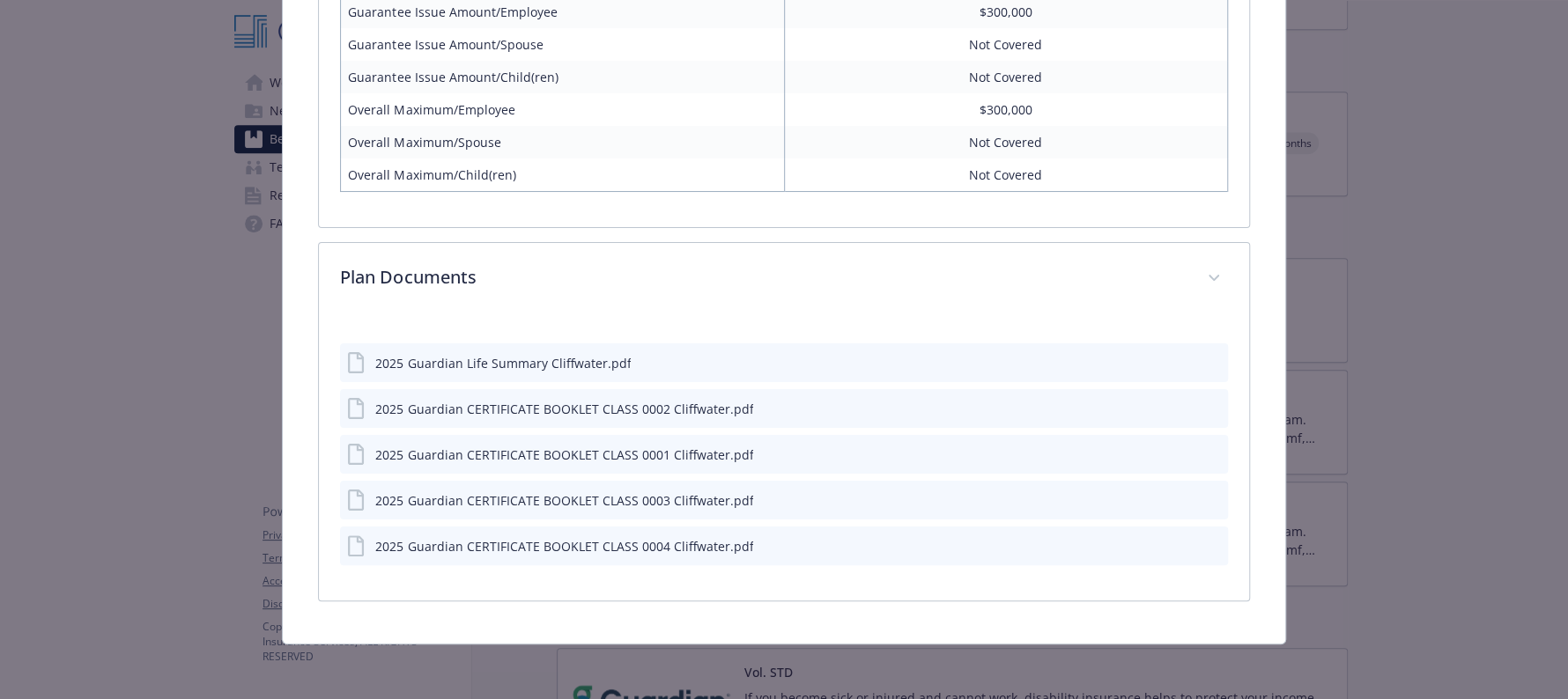
click at [1204, 364] on icon "preview file" at bounding box center [1212, 362] width 16 height 12
